Goal: Obtain resource: Obtain resource

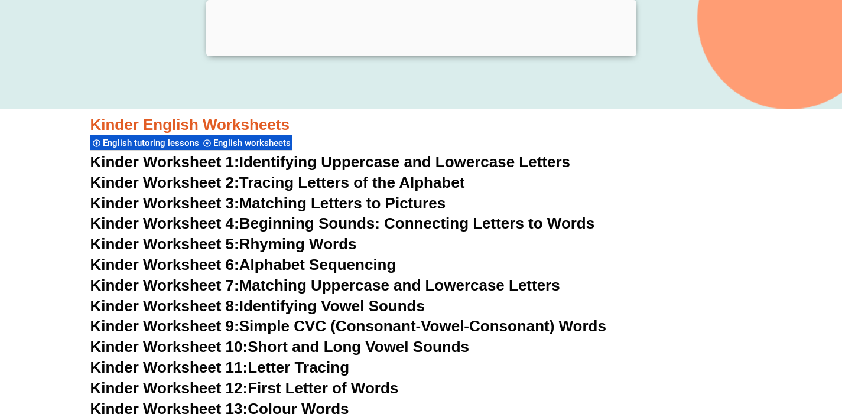
scroll to position [354, 0]
click at [383, 165] on link "Kinder Worksheet 1: Identifying Uppercase and Lowercase Letters" at bounding box center [330, 163] width 481 height 18
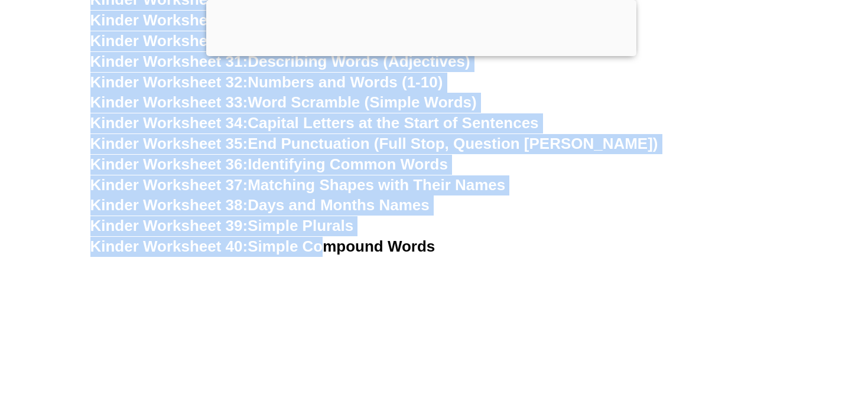
scroll to position [1163, 0]
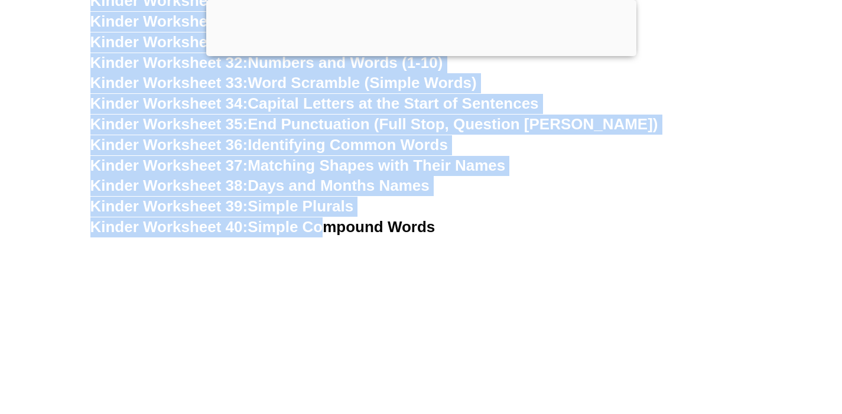
drag, startPoint x: 75, startPoint y: 51, endPoint x: 471, endPoint y: 228, distance: 434.0
copy div "English tutoring lessons English worksheets Kinder Worksheet 1: Identifying Upp…"
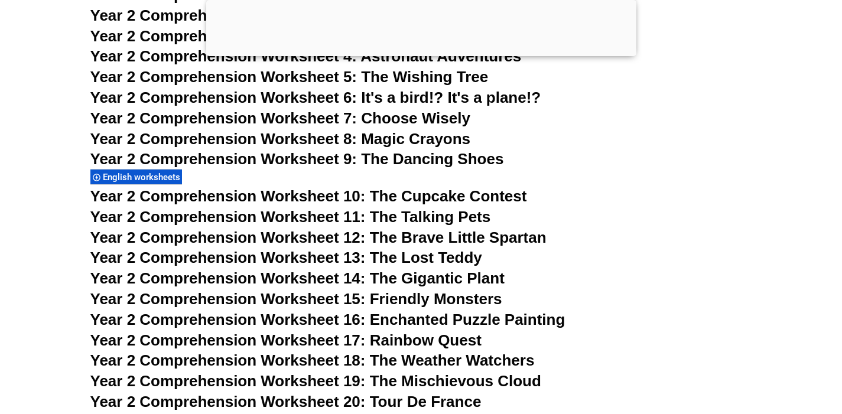
scroll to position [2891, 0]
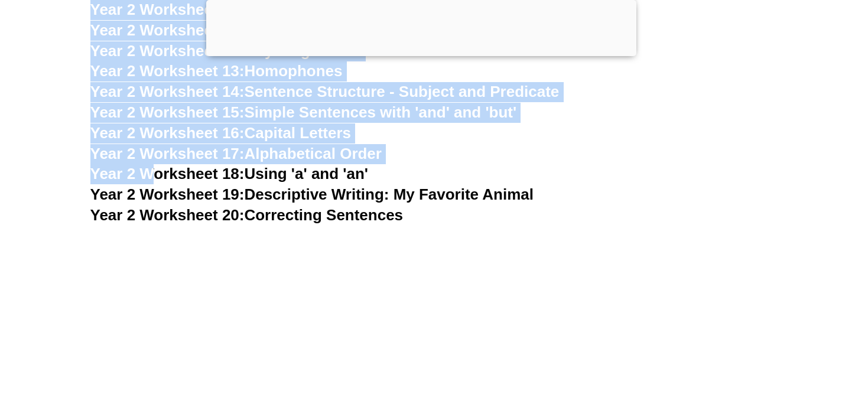
scroll to position [3635, 0]
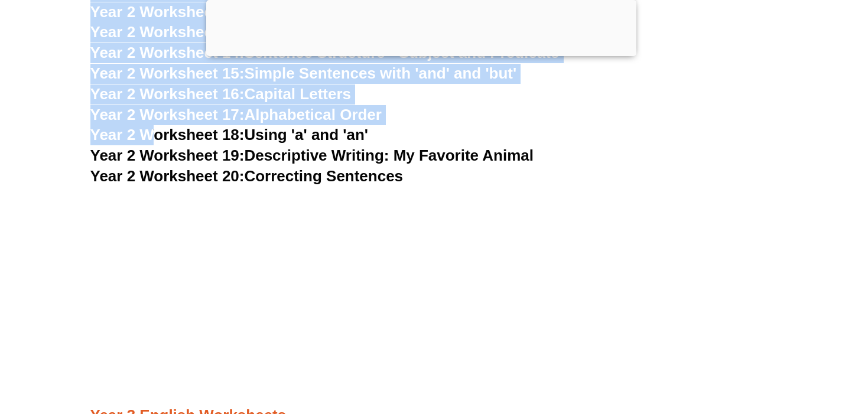
drag, startPoint x: 61, startPoint y: 119, endPoint x: 450, endPoint y: 168, distance: 392.0
copy div "Year 2 comprehension worksheets English tutoring lessons Year 2 Comprehension W…"
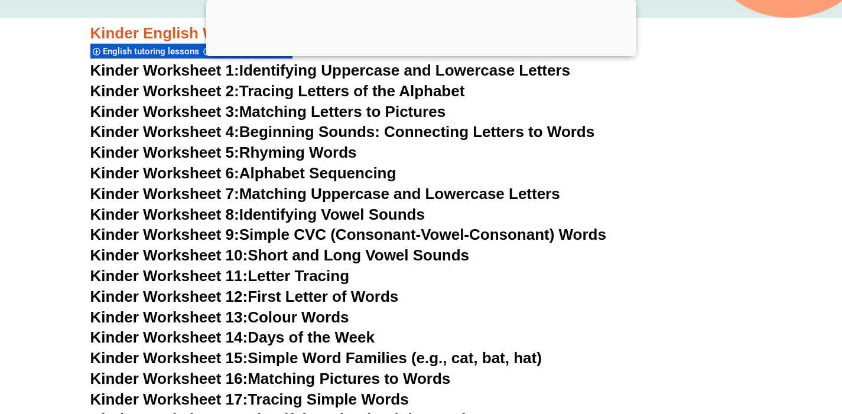
scroll to position [530, 0]
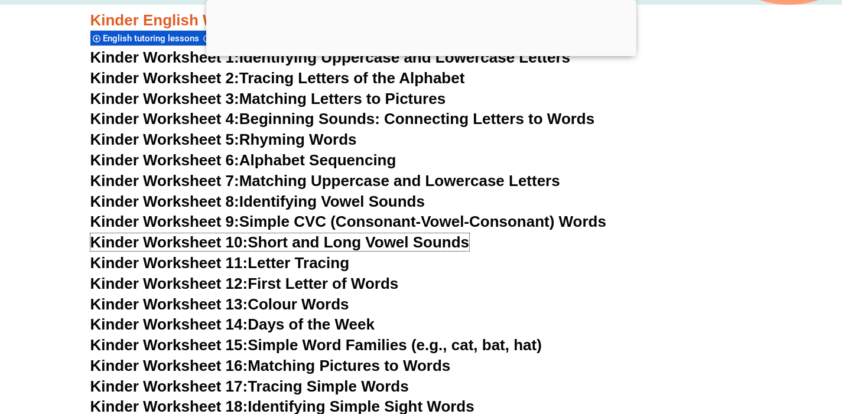
click at [293, 242] on link "Kinder Worksheet 10: Short and Long Vowel Sounds" at bounding box center [280, 243] width 380 height 18
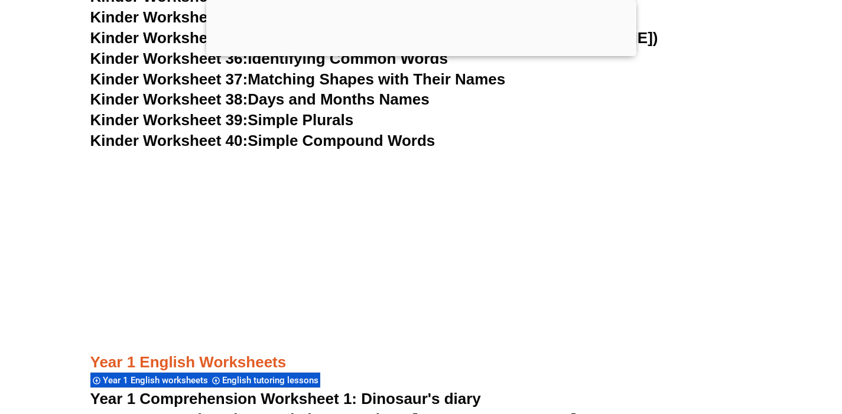
scroll to position [1252, 0]
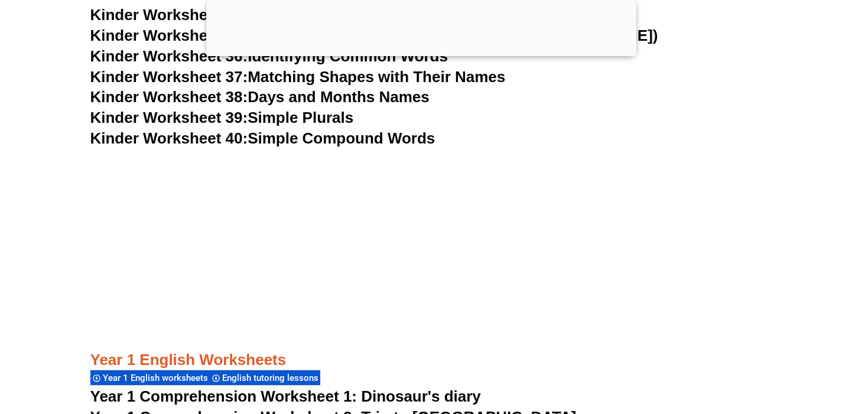
drag, startPoint x: 79, startPoint y: 72, endPoint x: 465, endPoint y: 137, distance: 391.5
copy div "Kinder English Worksheets English tutoring lessons English worksheets Kinder Wo…"
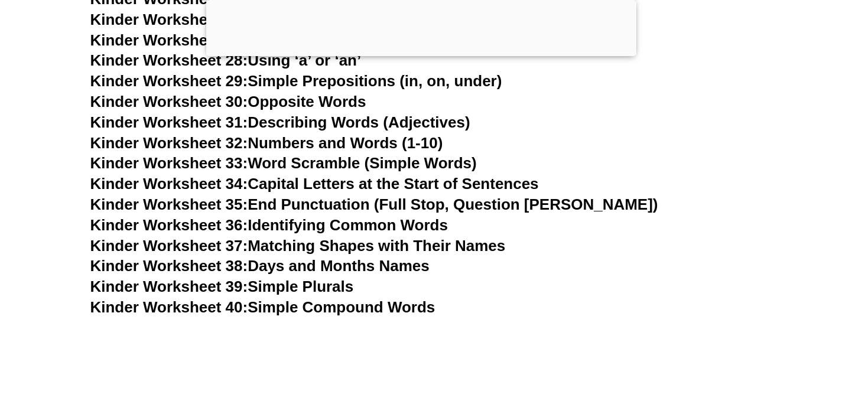
scroll to position [1004, 0]
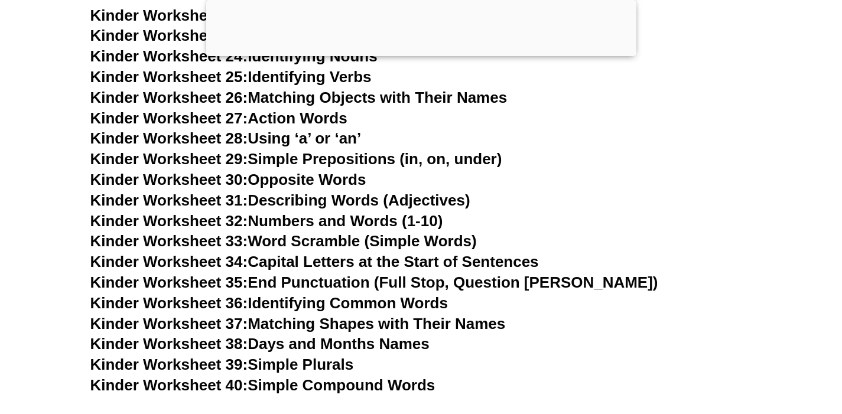
click at [299, 181] on link "Kinder Worksheet 30: Opposite Words" at bounding box center [228, 180] width 276 height 18
click at [588, 168] on h3 "Kinder Worksheet 29: Simple Prepositions (in, on, under)" at bounding box center [421, 160] width 662 height 20
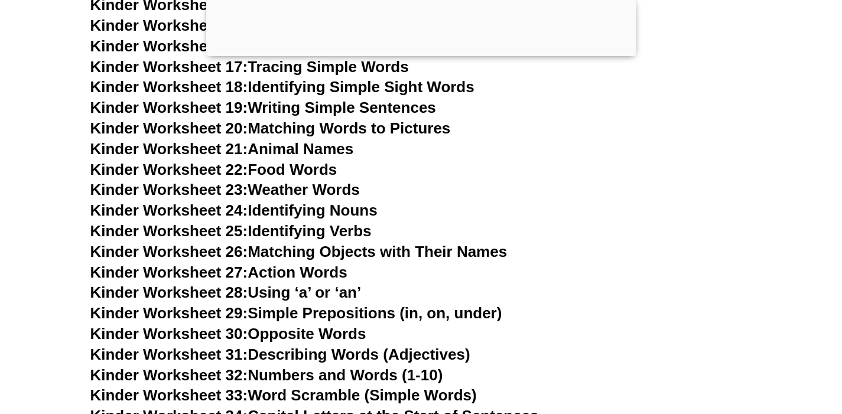
scroll to position [623, 0]
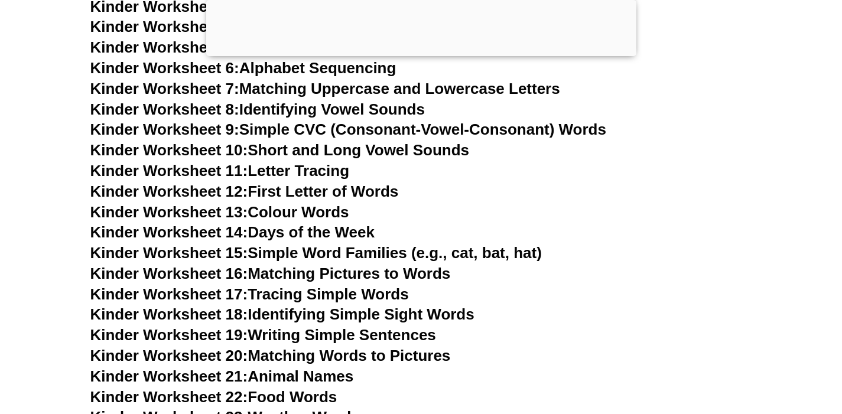
click at [357, 129] on link "Kinder Worksheet 9: Simple CVC (Consonant-Vowel-Consonant) Words" at bounding box center [348, 130] width 516 height 18
click at [296, 211] on link "Kinder Worksheet 13: Colour Words" at bounding box center [219, 212] width 259 height 18
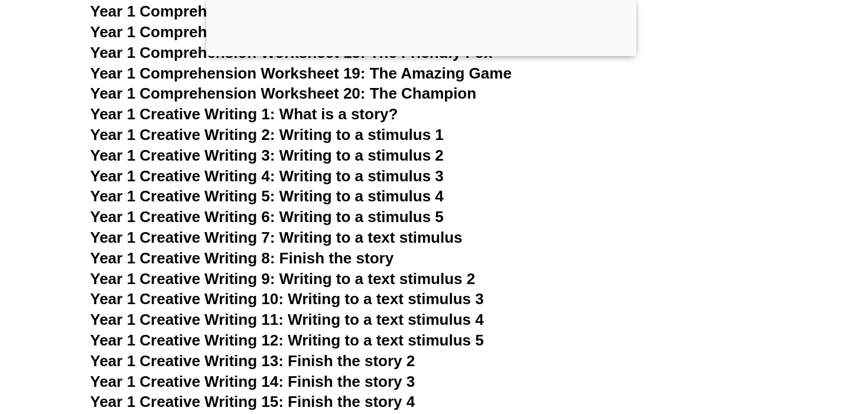
scroll to position [1960, 0]
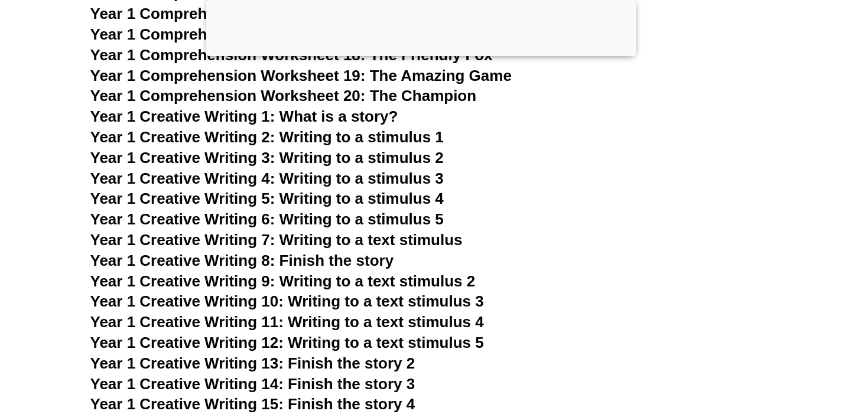
click at [285, 115] on span "Year 1 Creative Writing 1: What is a story?" at bounding box center [244, 117] width 308 height 18
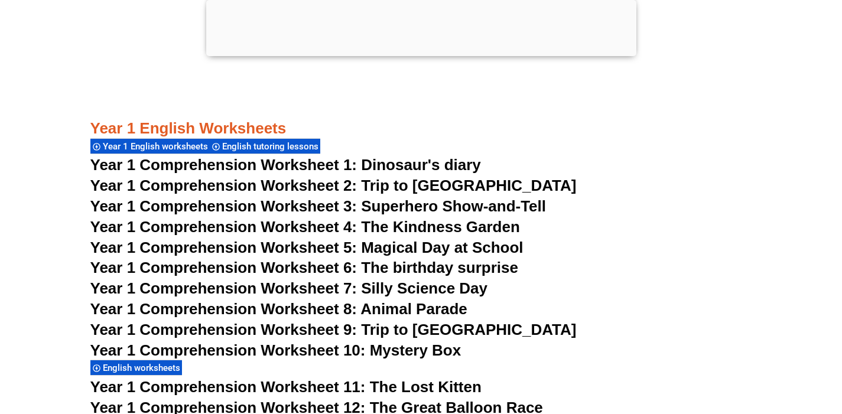
scroll to position [1487, 0]
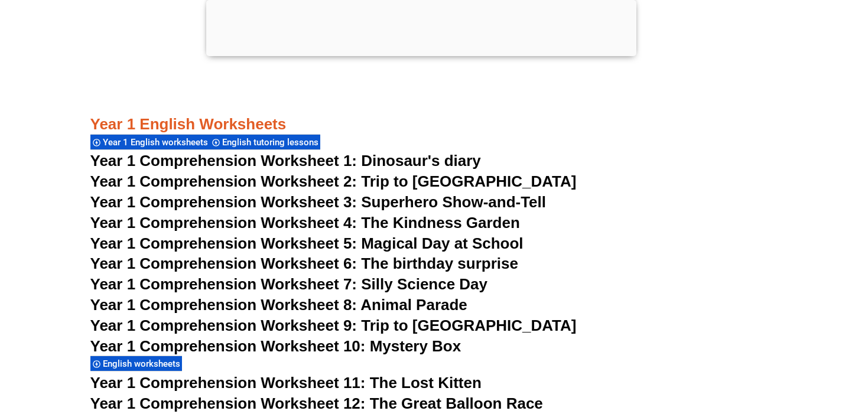
click at [381, 260] on span "Year 1 Comprehension Worksheet 6: The birthday surprise" at bounding box center [304, 264] width 428 height 18
